Goal: Information Seeking & Learning: Learn about a topic

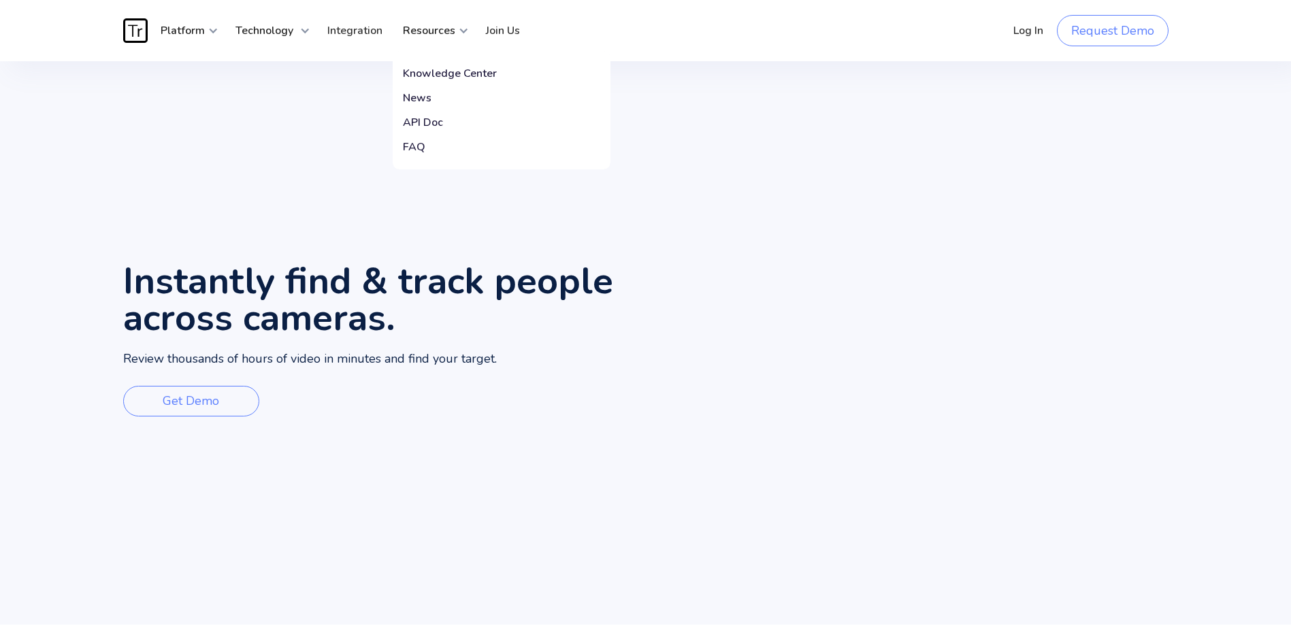
click at [424, 144] on link "FAQ" at bounding box center [502, 147] width 218 height 25
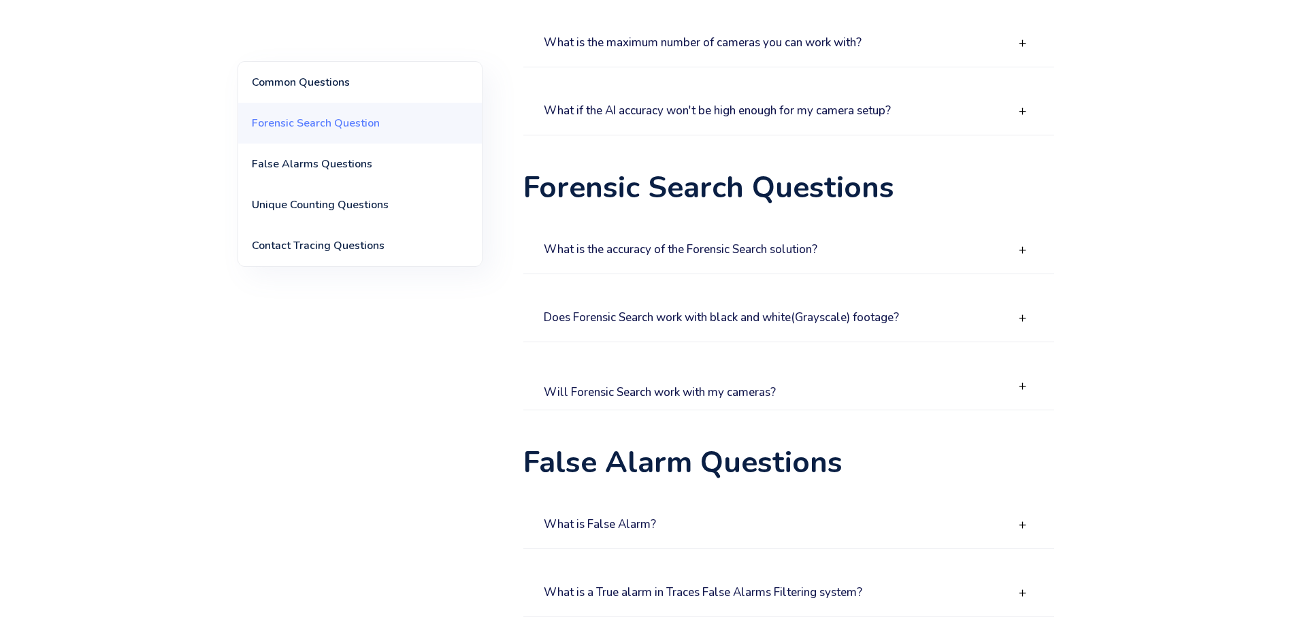
scroll to position [408, 0]
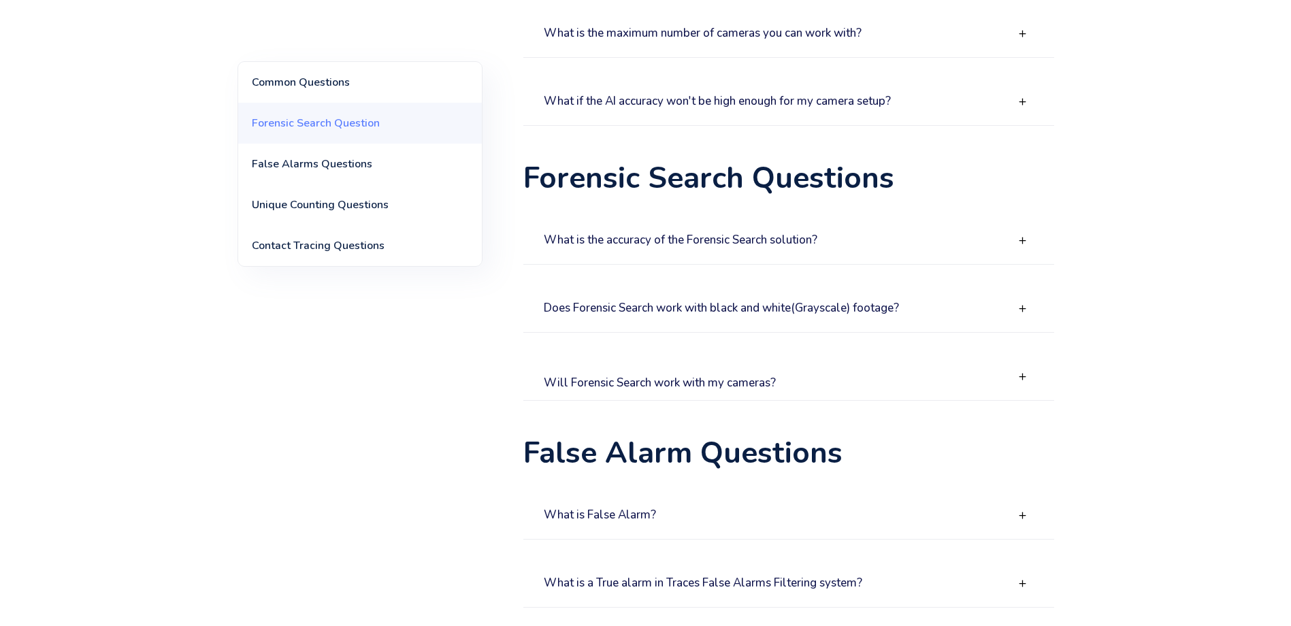
click at [963, 320] on div "Does Forensic Search work with black and white(Grayscale) footage?" at bounding box center [789, 309] width 531 height 48
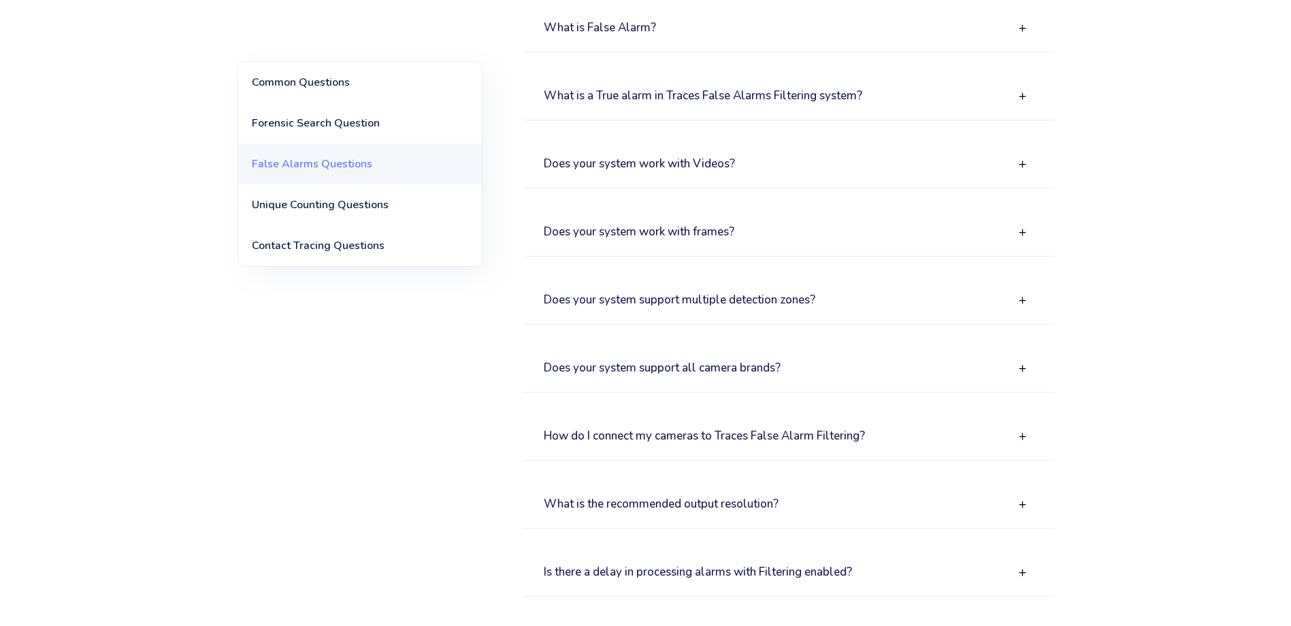
scroll to position [1021, 0]
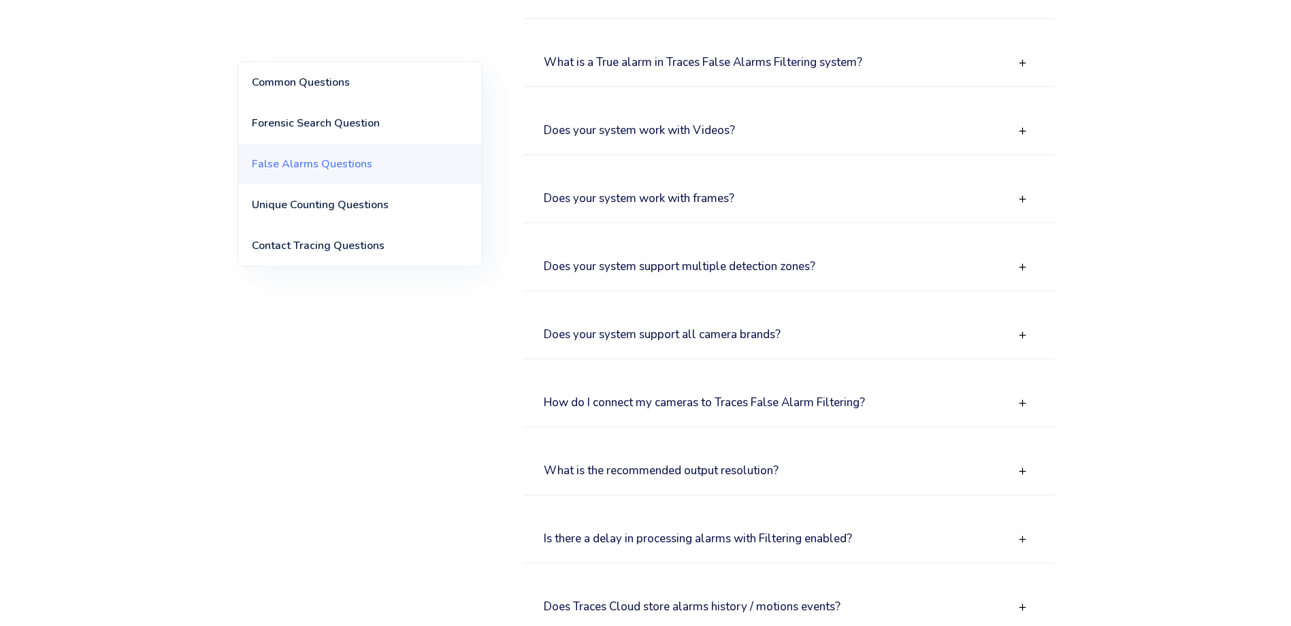
click at [839, 151] on div "Does your system work with Videos?" at bounding box center [789, 132] width 531 height 48
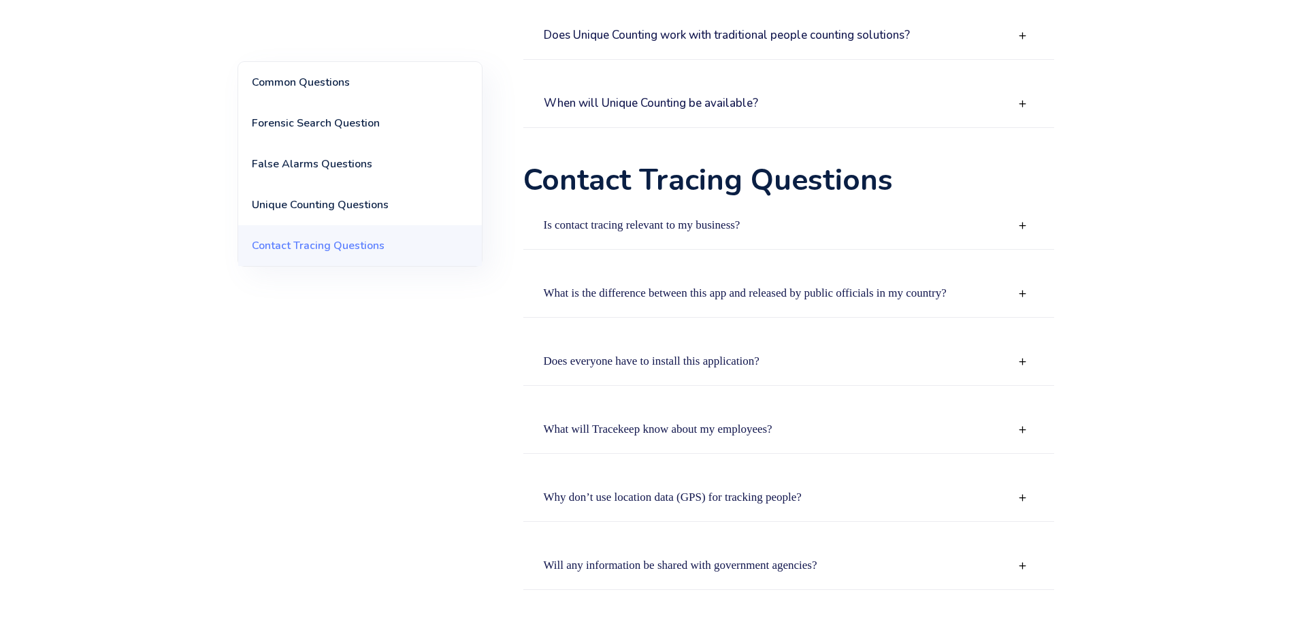
scroll to position [2315, 0]
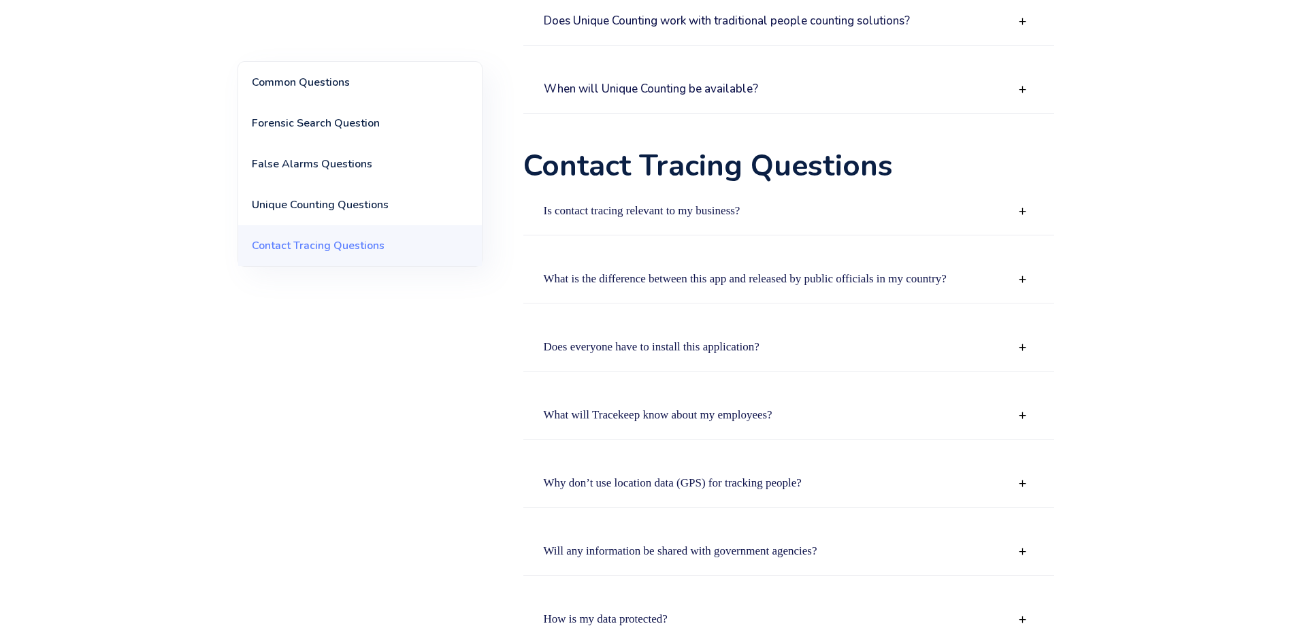
click at [807, 274] on strong "What is the difference between this app and released by public officials in my …" at bounding box center [745, 278] width 403 height 13
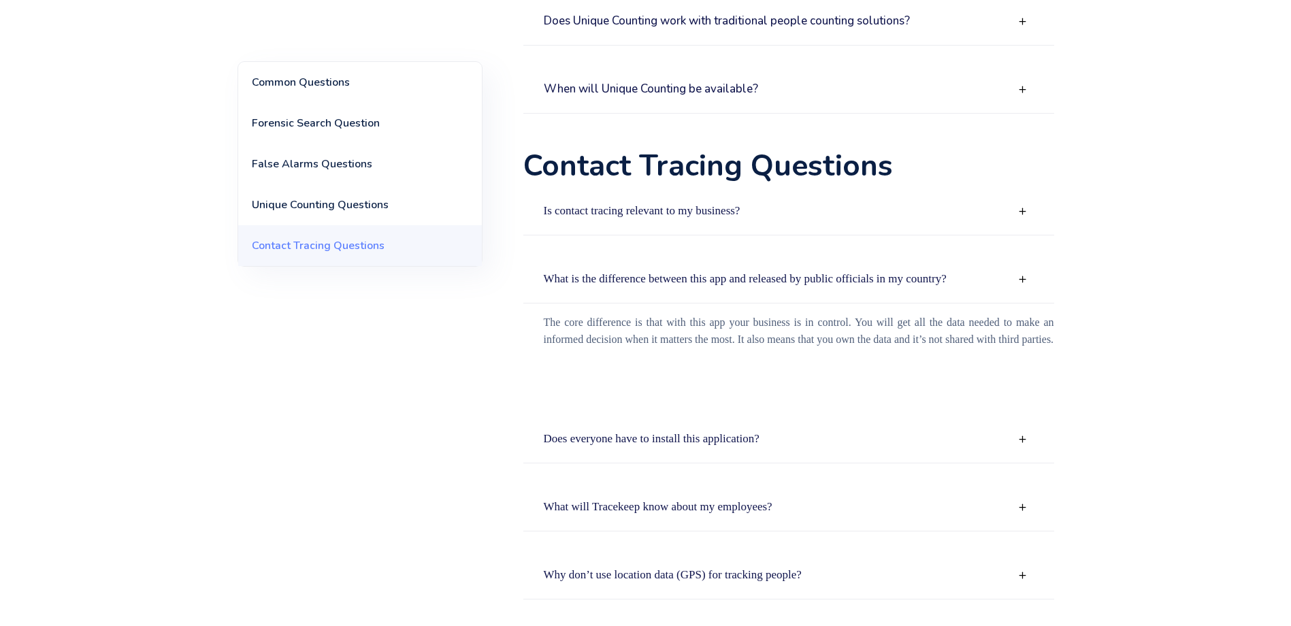
click at [680, 225] on div "Is contact tracing relevant to my business?" at bounding box center [789, 212] width 531 height 48
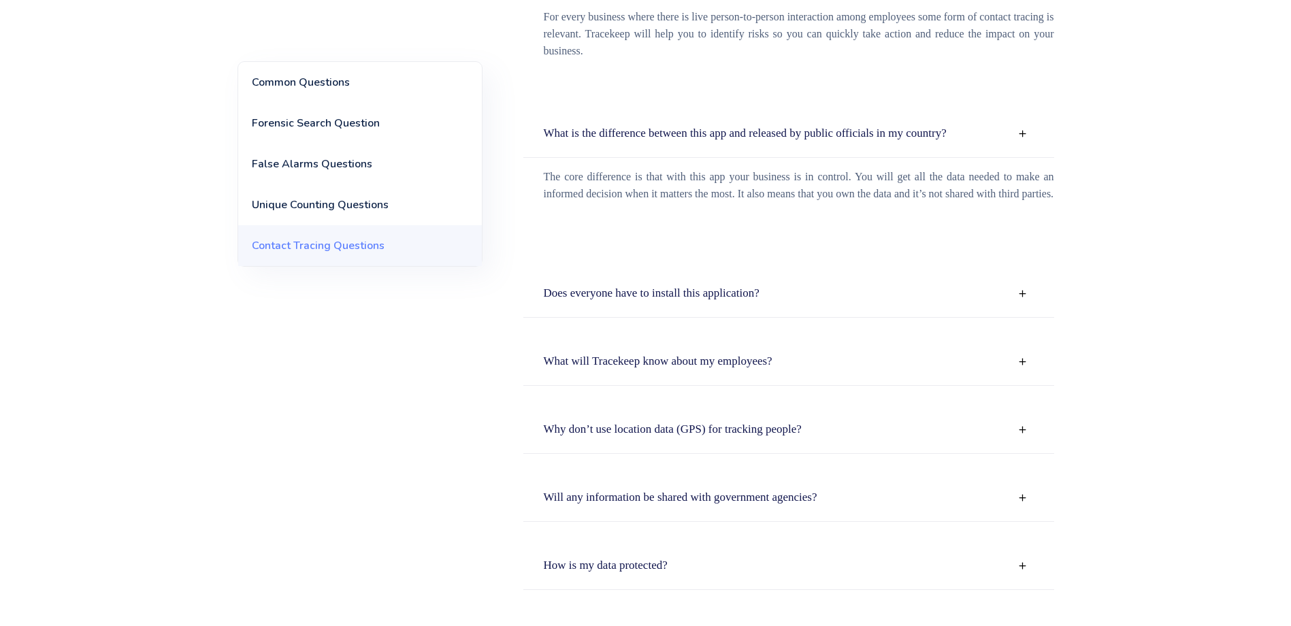
scroll to position [2587, 0]
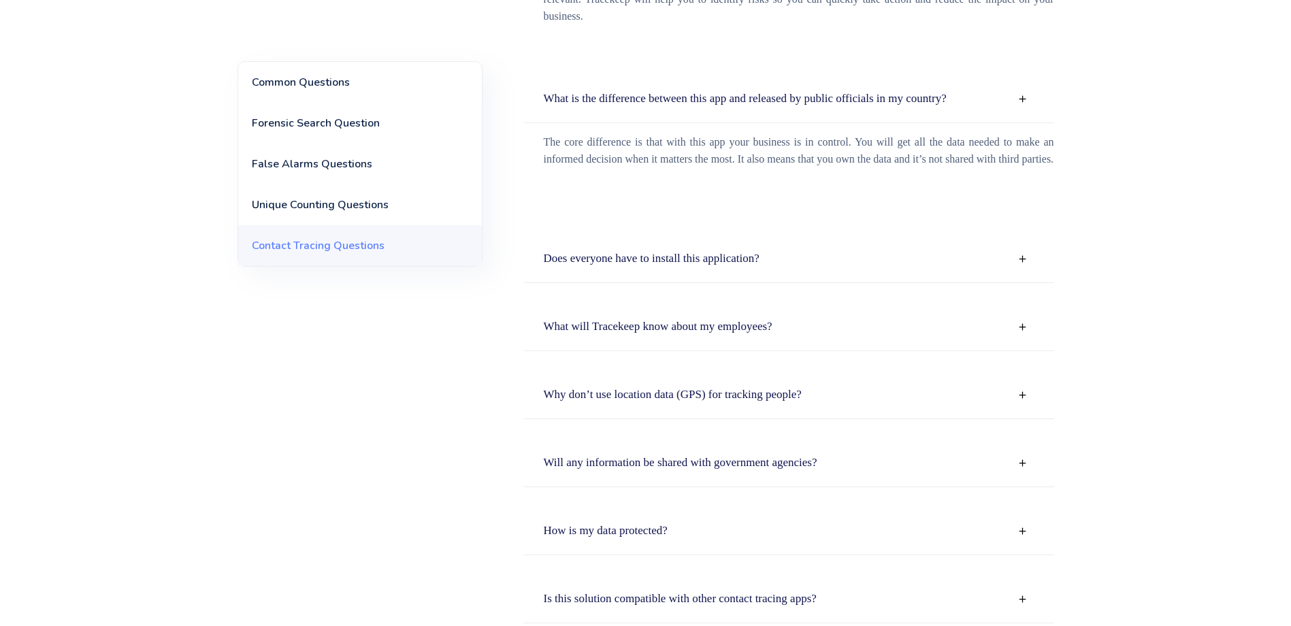
click at [611, 334] on div "What will Tracekeep know about my employees?" at bounding box center [789, 328] width 531 height 48
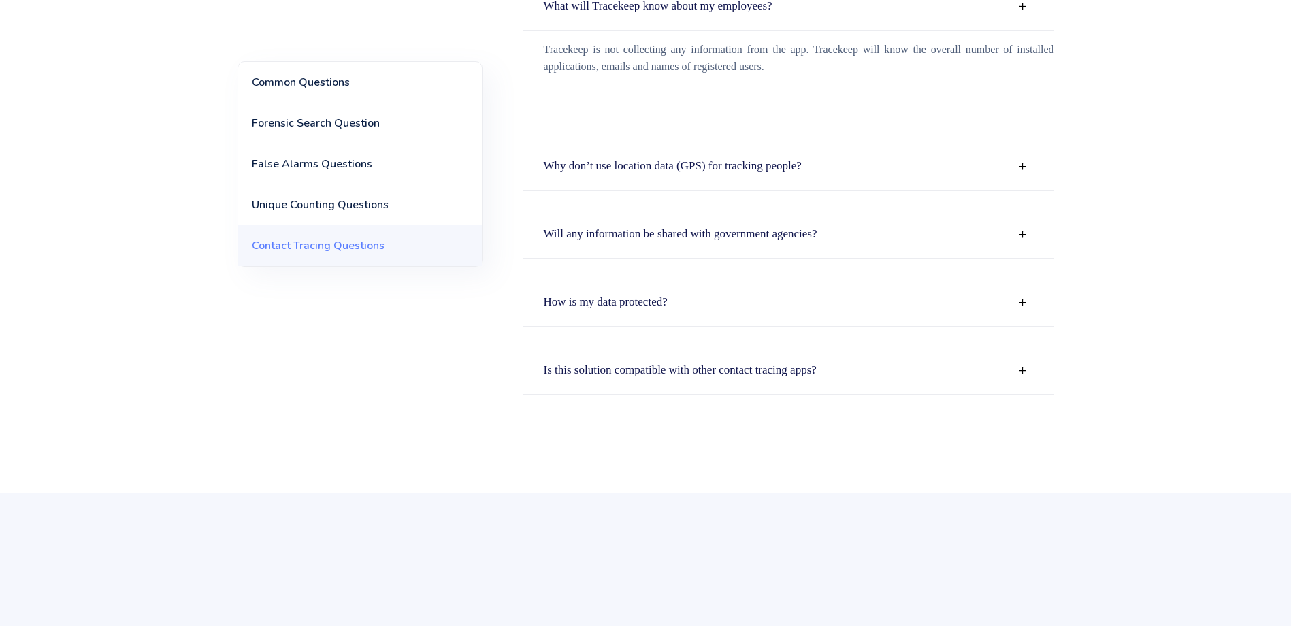
scroll to position [2927, 0]
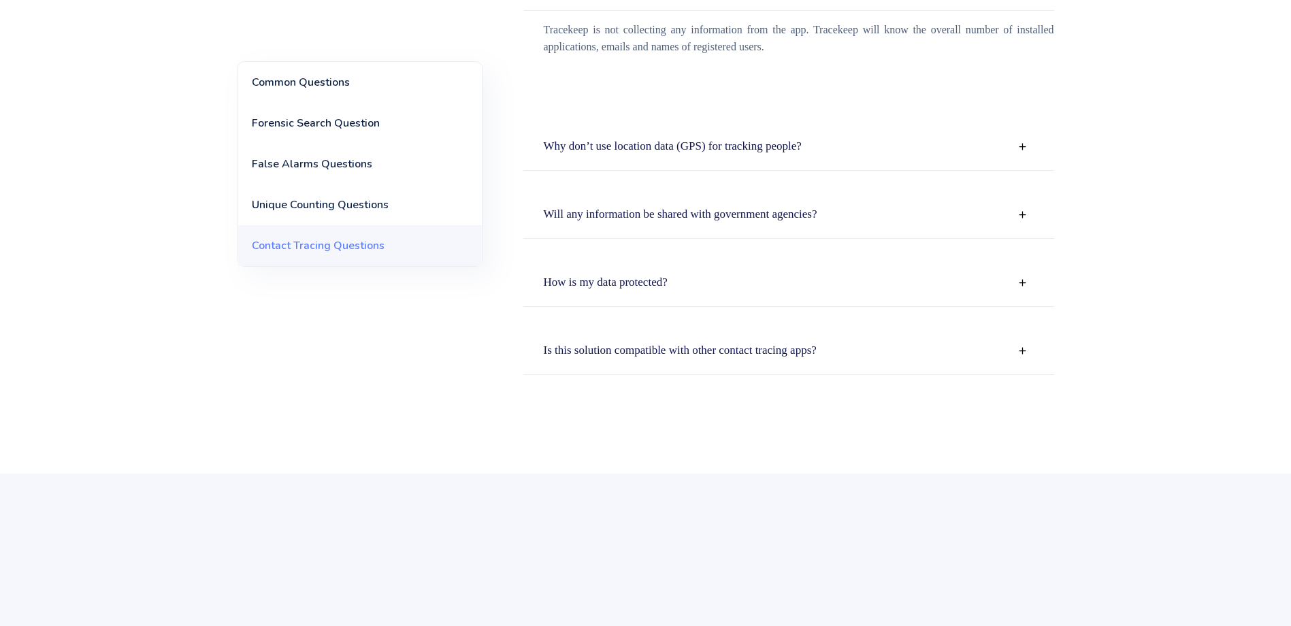
click at [638, 221] on div "Will any information be shared with government agencies?" at bounding box center [789, 215] width 531 height 48
